Goal: Check status: Check status

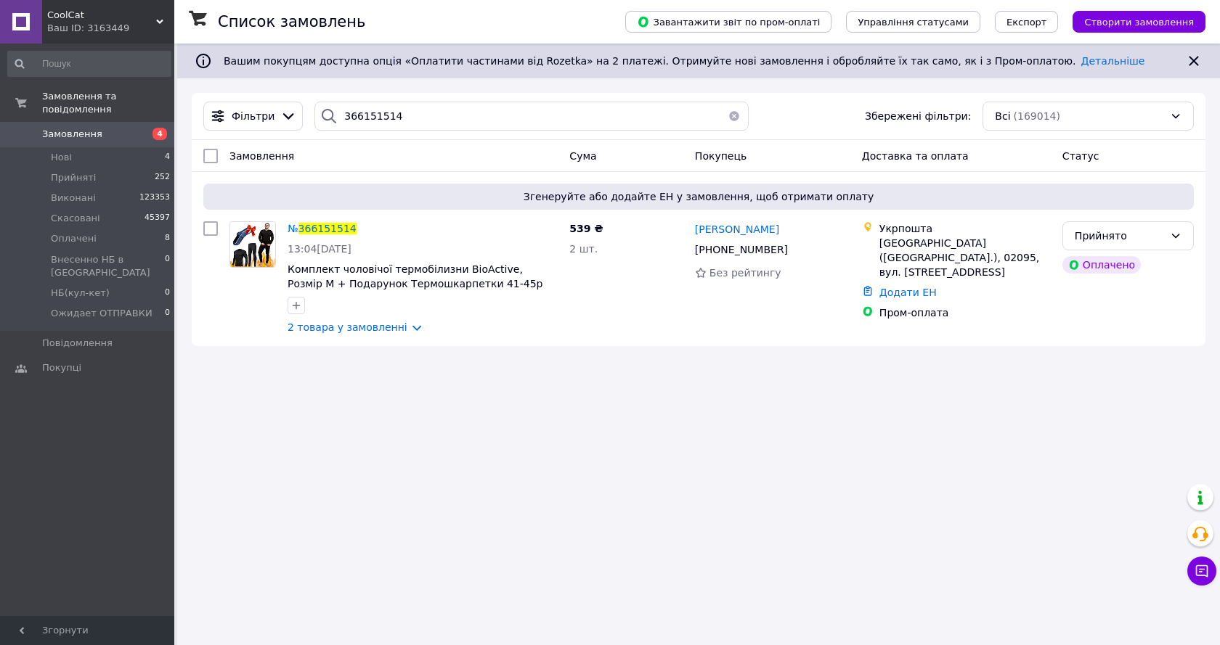
click at [75, 17] on span "CoolCat" at bounding box center [101, 15] width 109 height 13
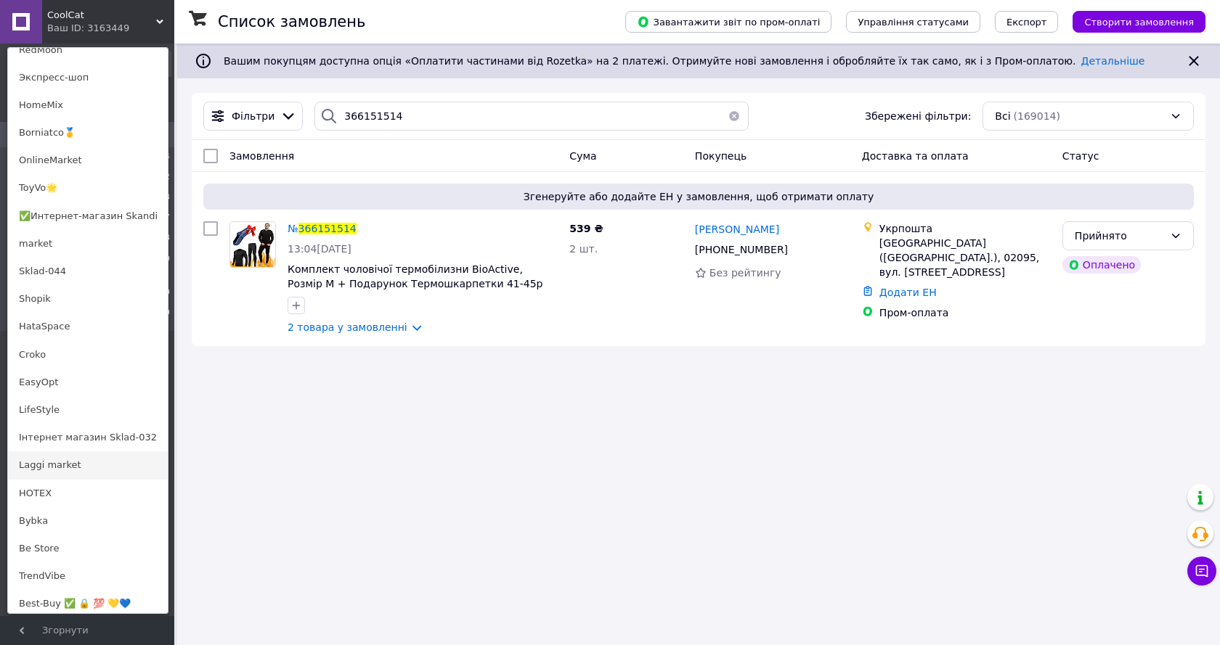
scroll to position [836, 0]
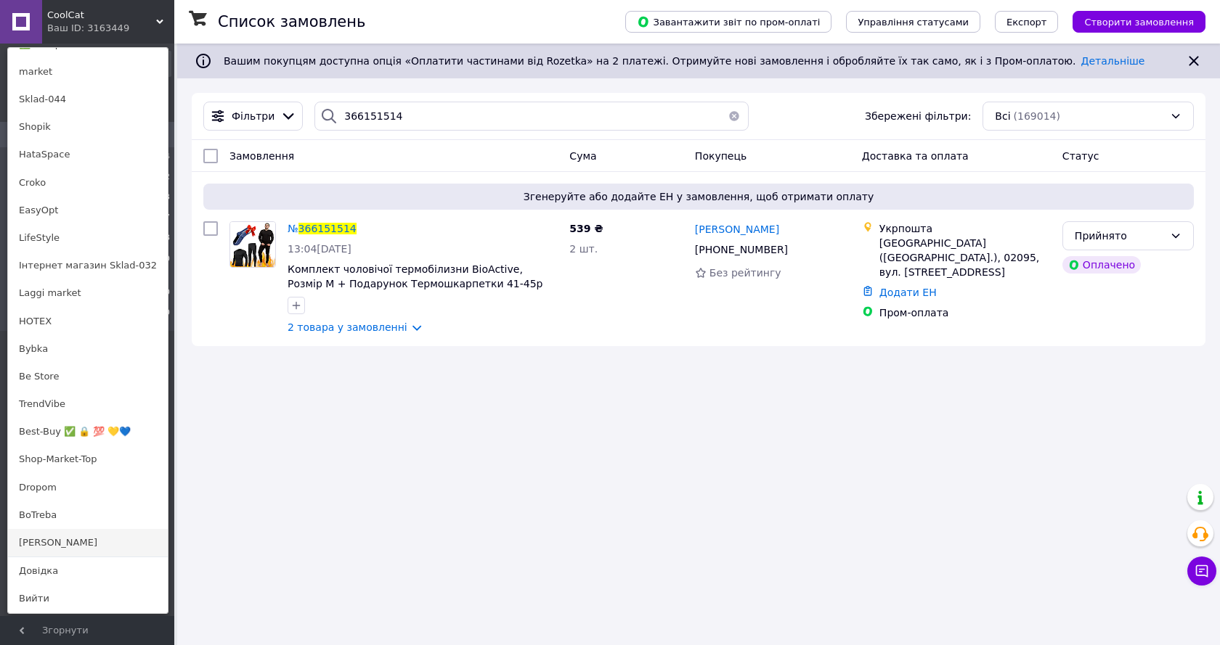
click at [56, 540] on link "[PERSON_NAME]" at bounding box center [88, 543] width 160 height 28
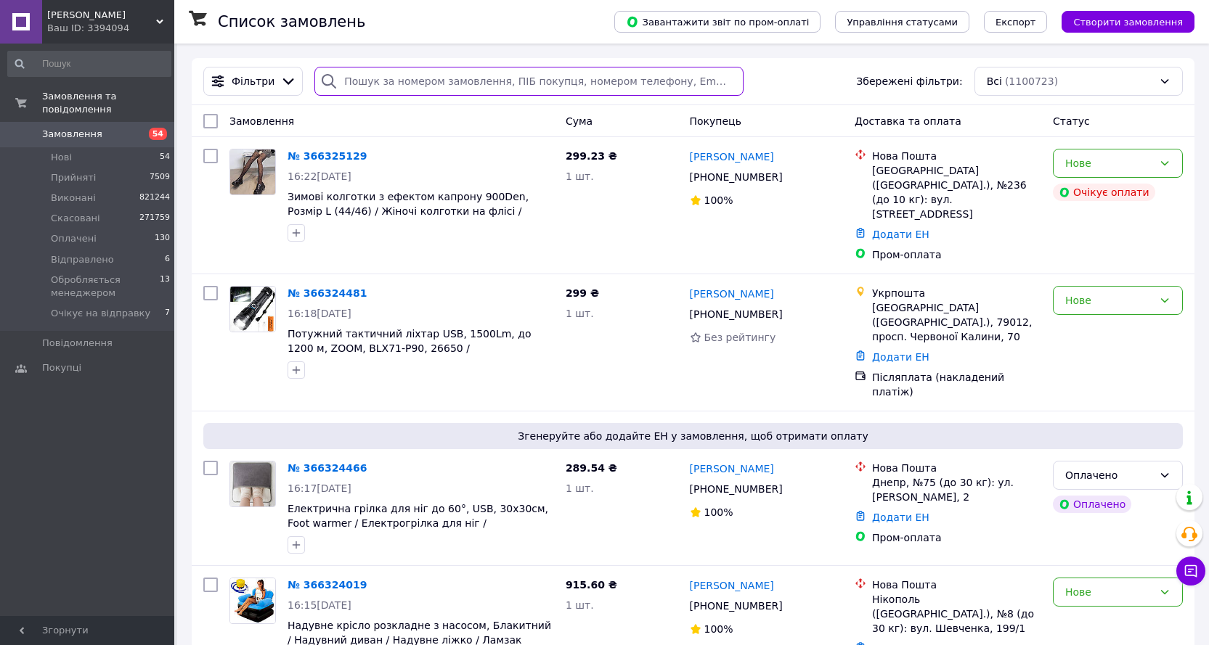
click at [433, 78] on input "search" at bounding box center [528, 81] width 429 height 29
paste input "366216621"
type input "366216621"
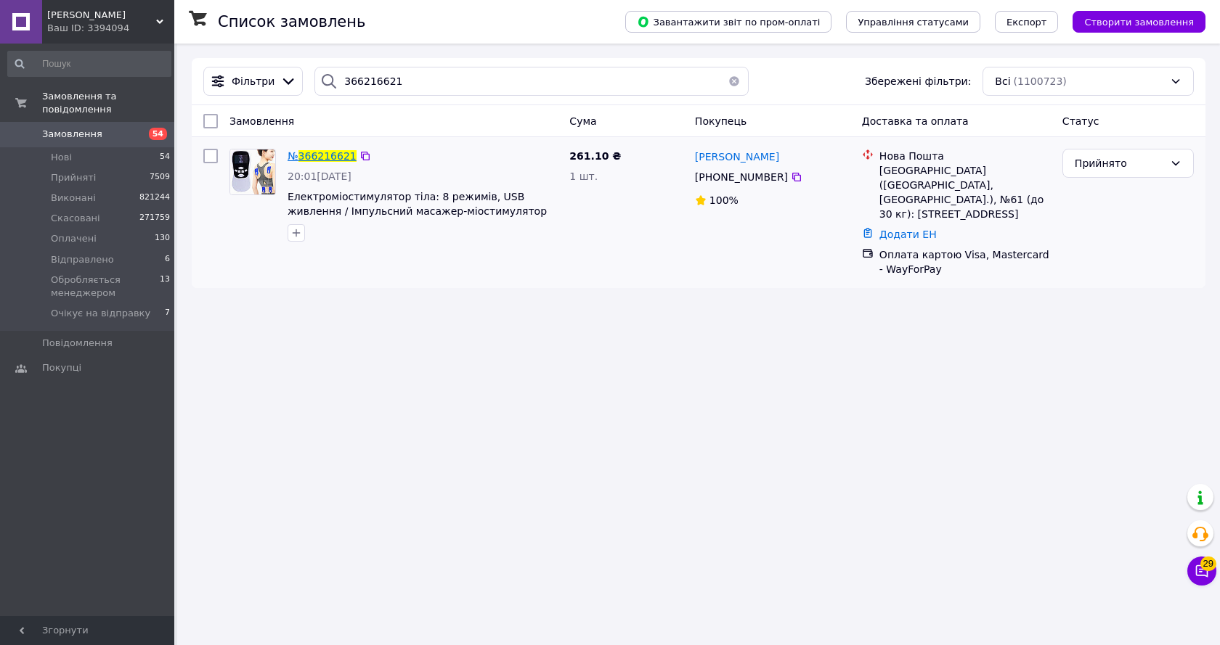
click at [327, 152] on span "366216621" at bounding box center [327, 156] width 58 height 12
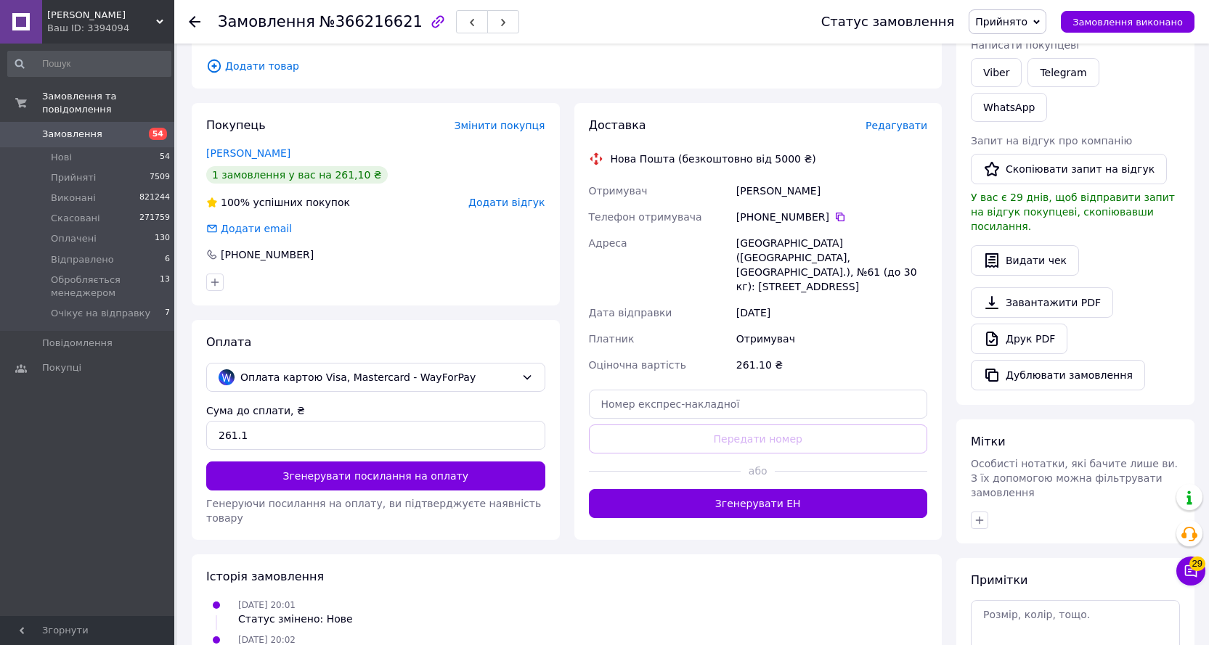
scroll to position [305, 0]
